Goal: Information Seeking & Learning: Learn about a topic

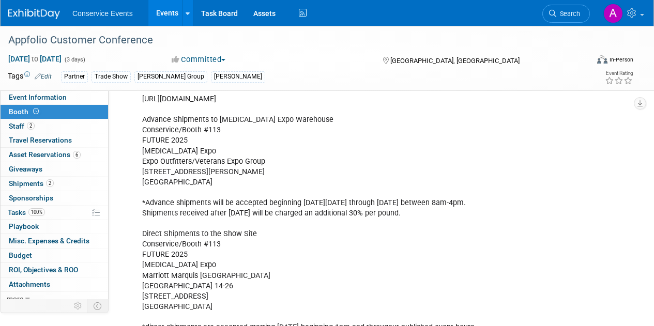
scroll to position [173, 0]
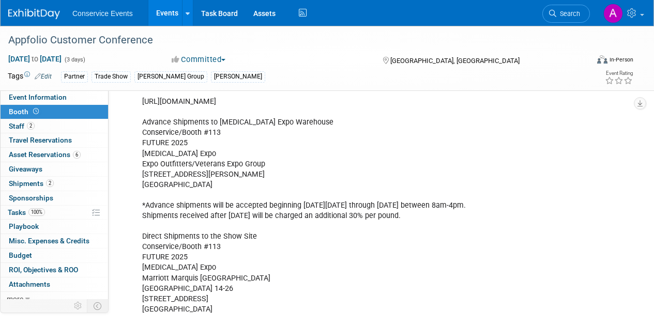
click at [169, 19] on link "Events" at bounding box center [167, 13] width 38 height 26
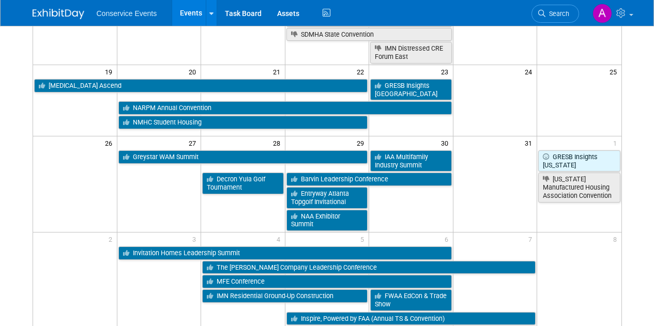
scroll to position [357, 0]
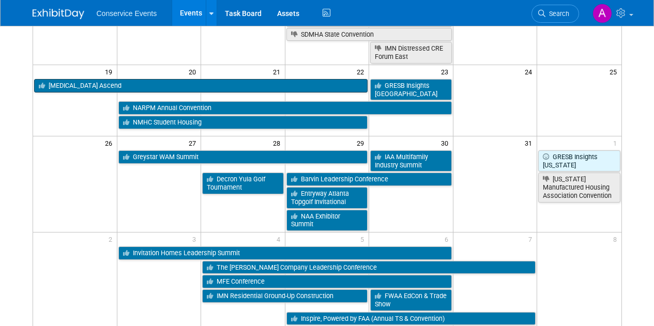
click at [257, 81] on link "[MEDICAL_DATA] Ascend" at bounding box center [201, 85] width 334 height 13
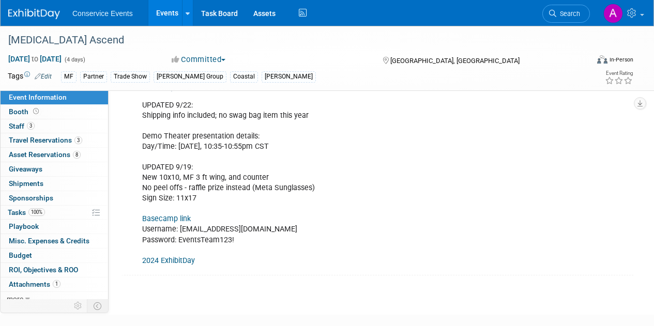
scroll to position [256, 0]
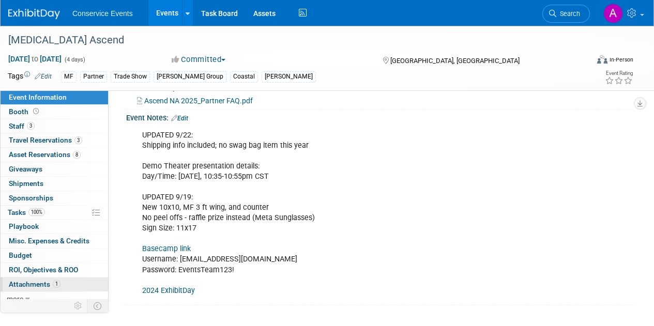
click at [42, 285] on span "Attachments 1" at bounding box center [35, 284] width 52 height 8
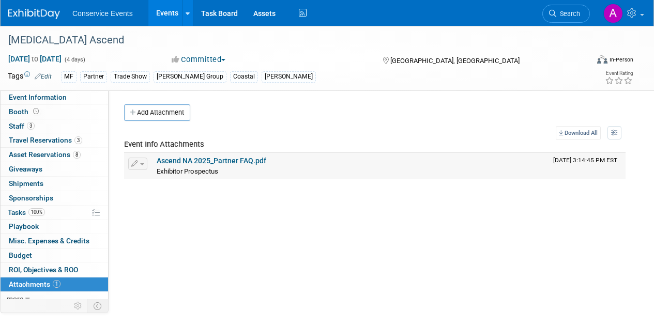
click at [205, 160] on link "Ascend NA 2025_Partner FAQ.pdf" at bounding box center [212, 161] width 110 height 8
click at [42, 184] on span "Shipments 0" at bounding box center [26, 183] width 35 height 8
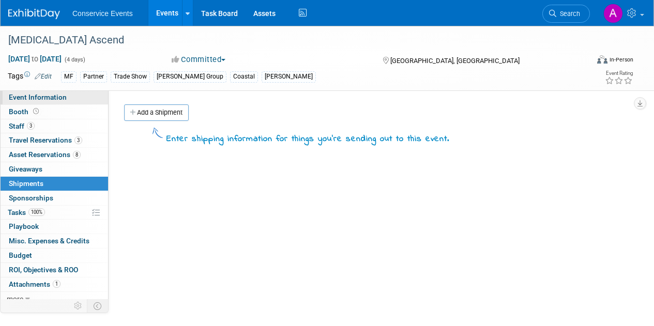
click at [45, 97] on span "Event Information" at bounding box center [38, 97] width 58 height 8
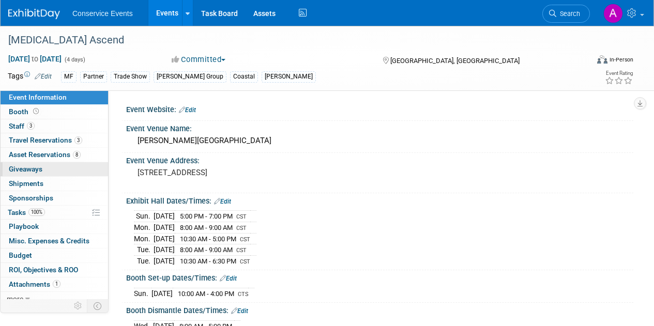
click at [34, 170] on span "Giveaways 0" at bounding box center [26, 169] width 34 height 8
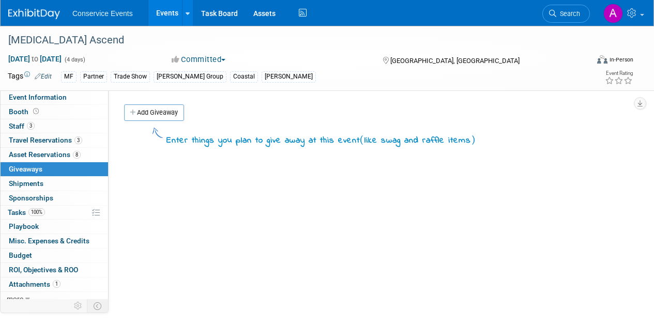
click at [161, 13] on link "Events" at bounding box center [167, 13] width 38 height 26
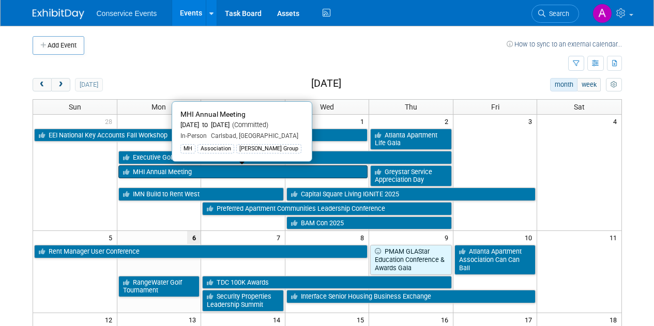
click at [247, 168] on link "MHI Annual Meeting" at bounding box center [243, 172] width 250 height 13
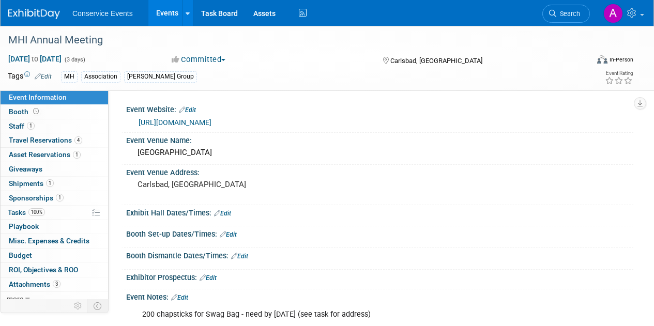
click at [162, 12] on link "Events" at bounding box center [167, 13] width 38 height 26
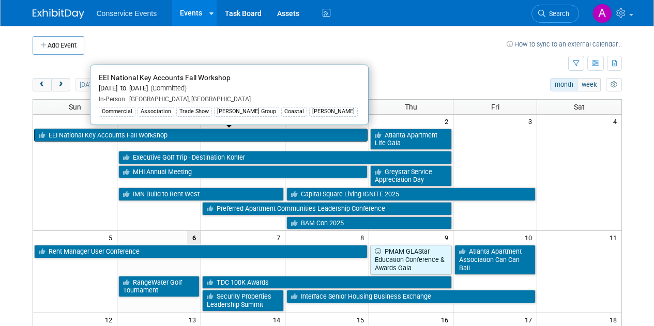
click at [199, 136] on link "EEI National Key Accounts Fall Workshop" at bounding box center [201, 135] width 334 height 13
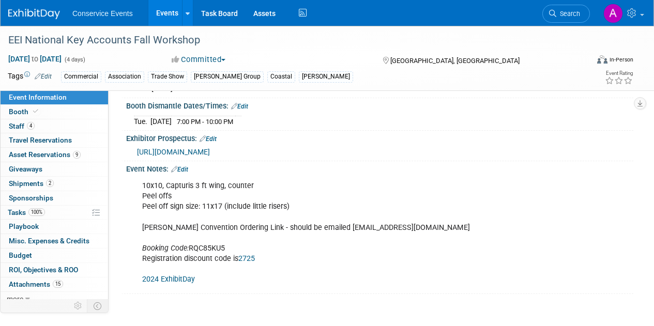
scroll to position [254, 0]
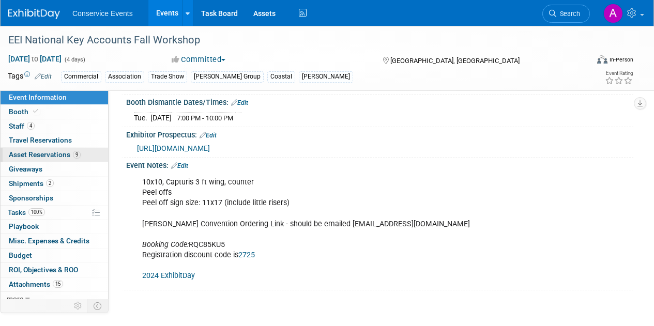
click at [34, 153] on span "Asset Reservations 9" at bounding box center [45, 155] width 72 height 8
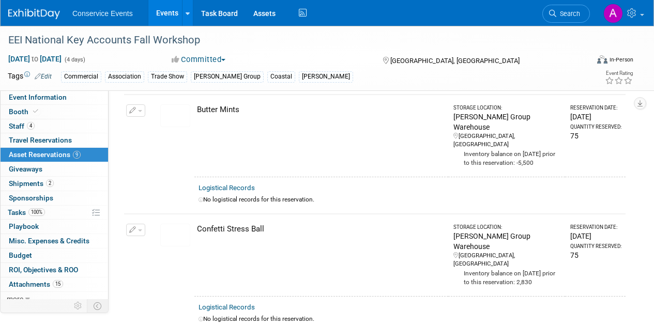
scroll to position [0, 0]
